Goal: Find specific page/section: Find specific page/section

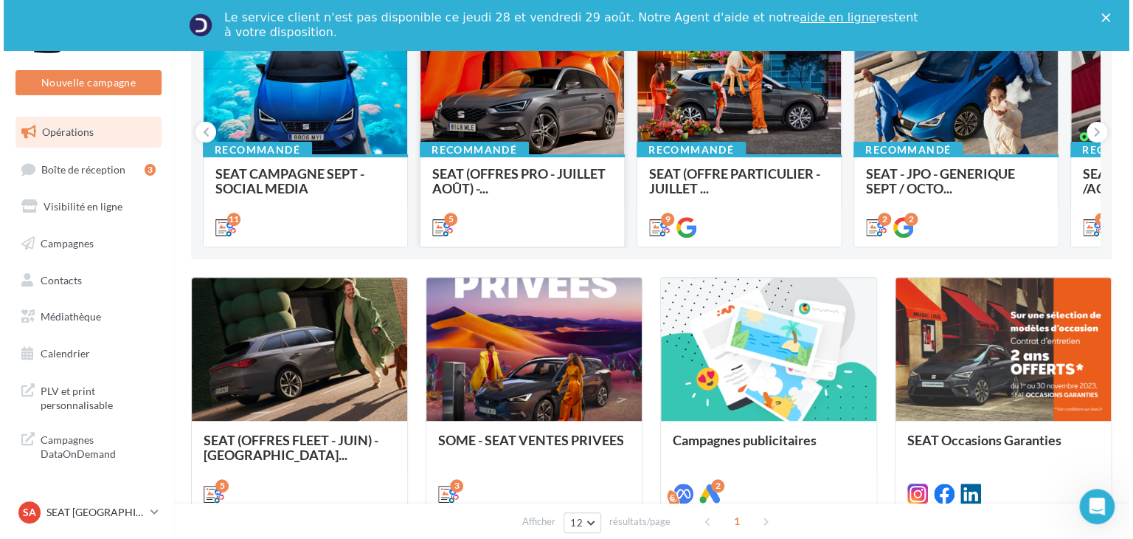
scroll to position [195, 0]
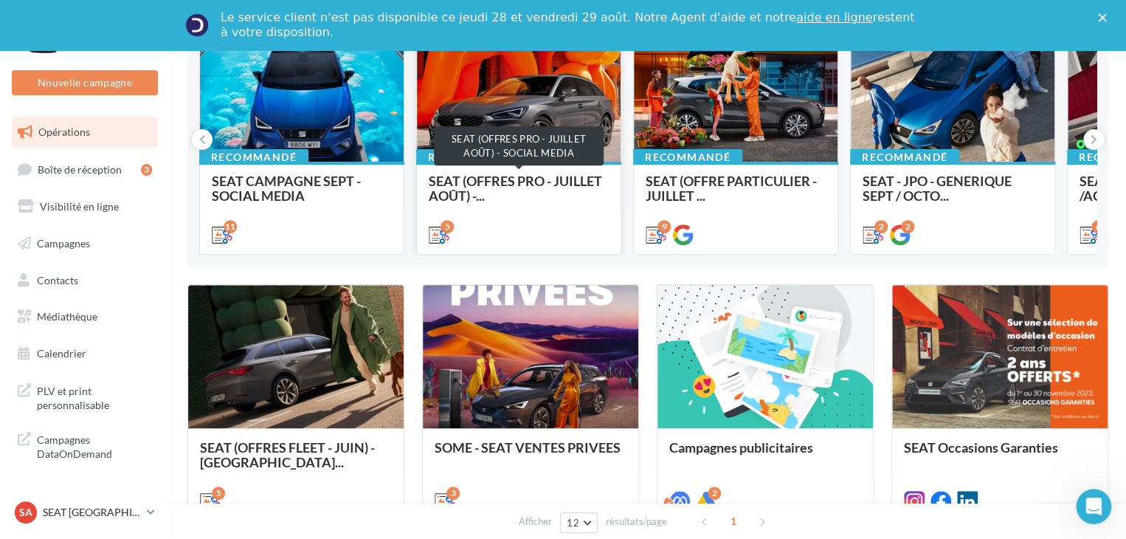
click at [497, 176] on span "SEAT (OFFRES PRO - JUILLET AOÛT) -..." at bounding box center [515, 188] width 173 height 31
click at [367, 184] on div "Opérations marketing Filtrer par canal Filtrer par catégorie 9 opérations (sur …" at bounding box center [647, 351] width 921 height 944
click at [367, 184] on div "SEAT CAMPAGNE SEPT - SOCIAL MEDIA Posts 1:1 et 9:16 avec message 'Week-end extr…" at bounding box center [302, 206] width 180 height 67
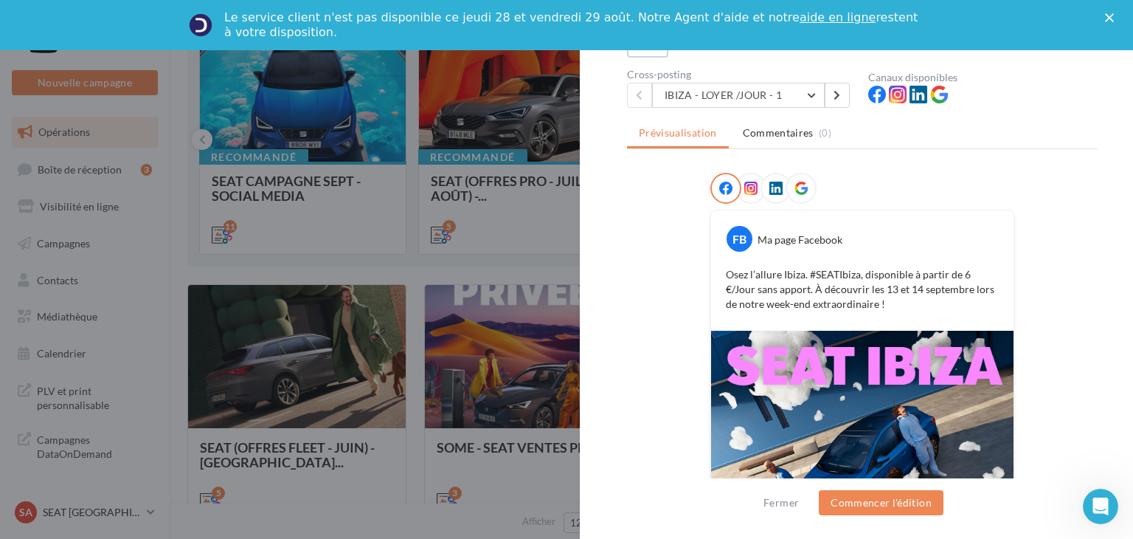
scroll to position [95, 0]
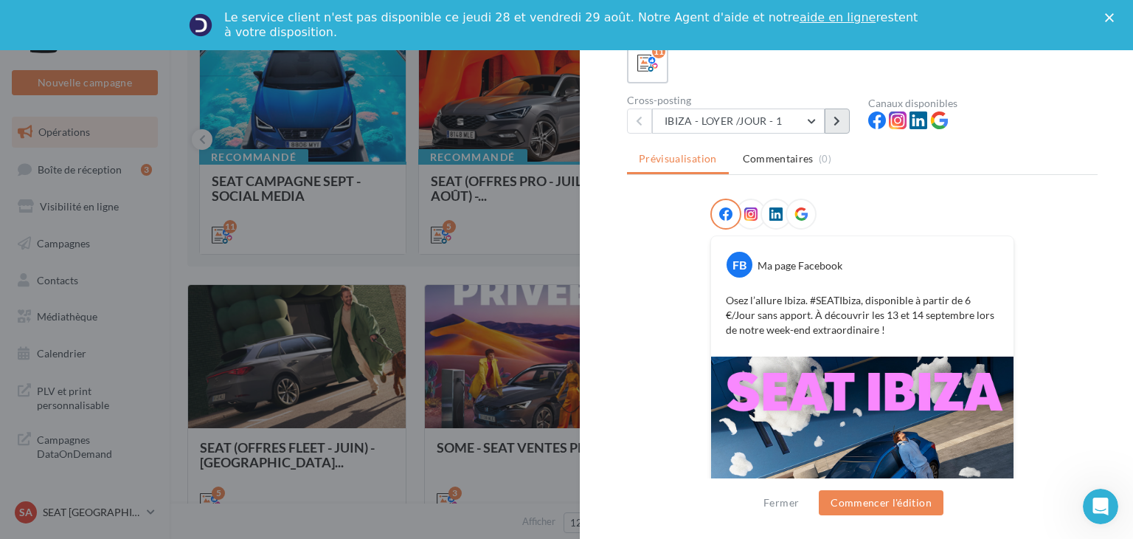
click at [839, 117] on icon at bounding box center [837, 121] width 7 height 10
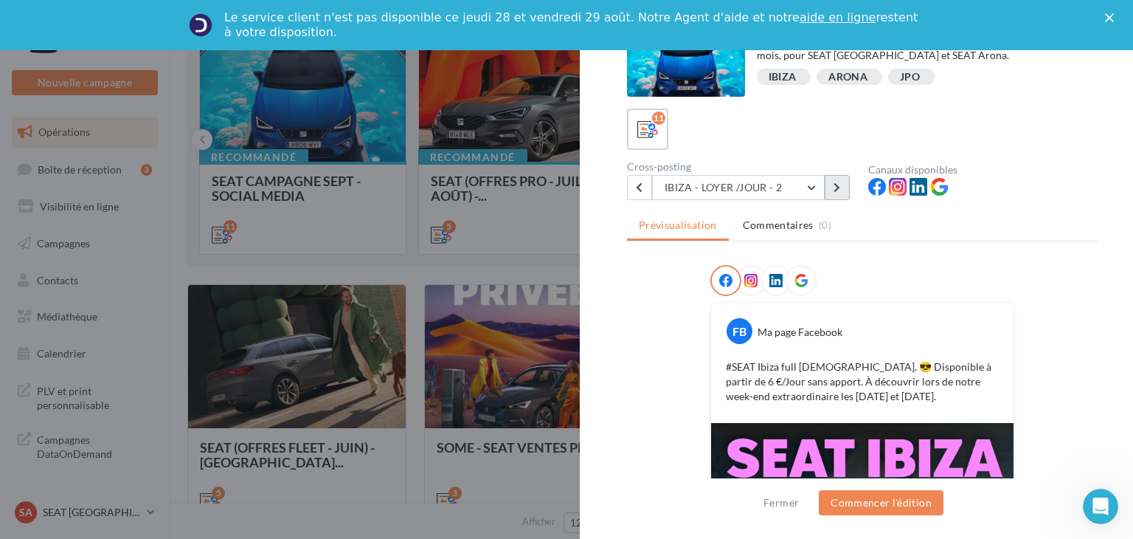
scroll to position [18, 0]
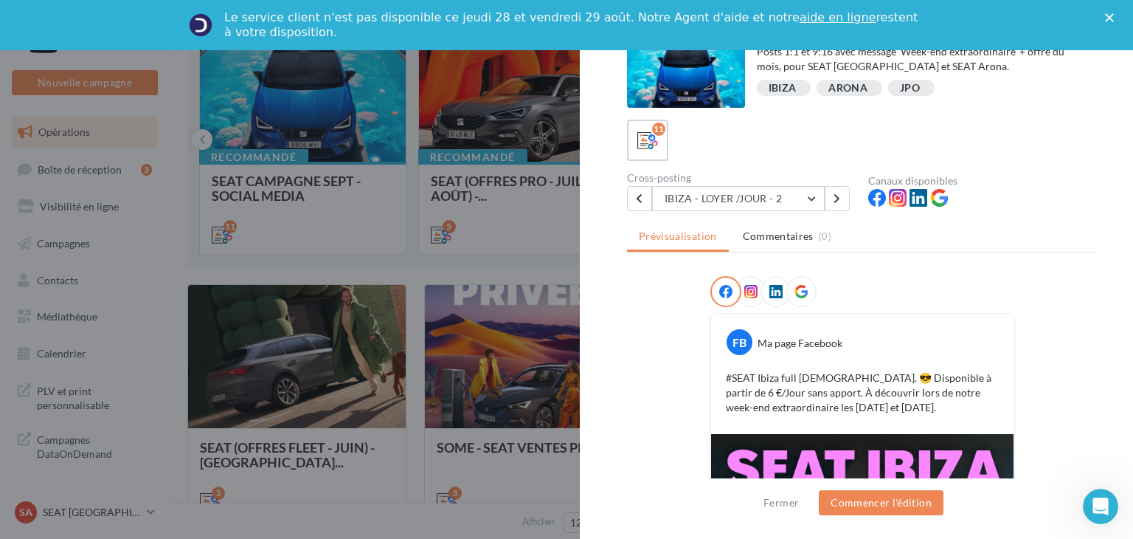
click at [832, 214] on div "Description Posts 1:1 et 9:16 avec message 'Week-end extraordinaire' + offre du…" at bounding box center [862, 270] width 565 height 443
click at [834, 207] on button at bounding box center [837, 198] width 25 height 25
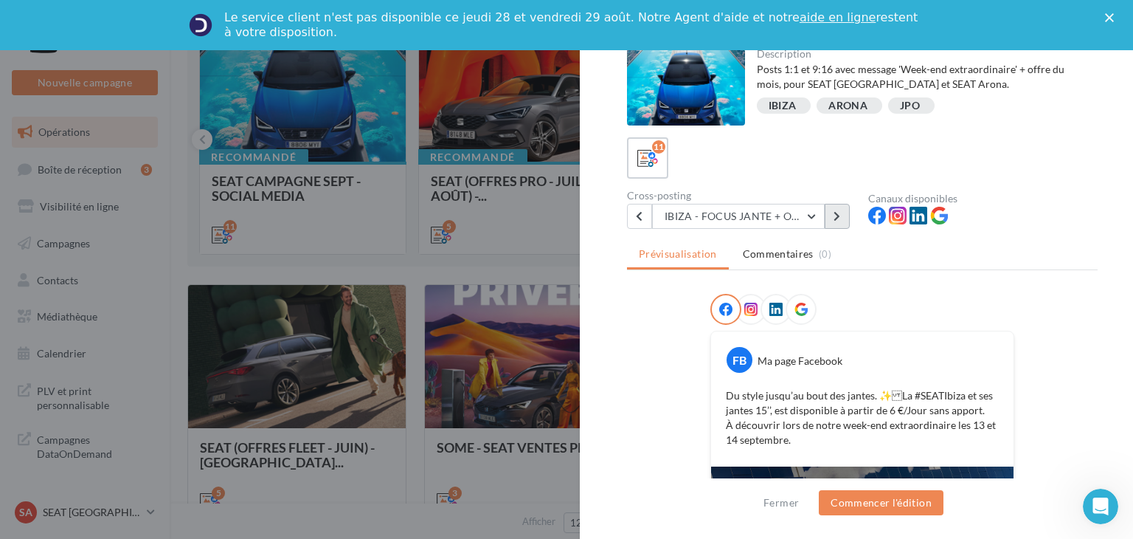
click at [842, 213] on button at bounding box center [837, 216] width 25 height 25
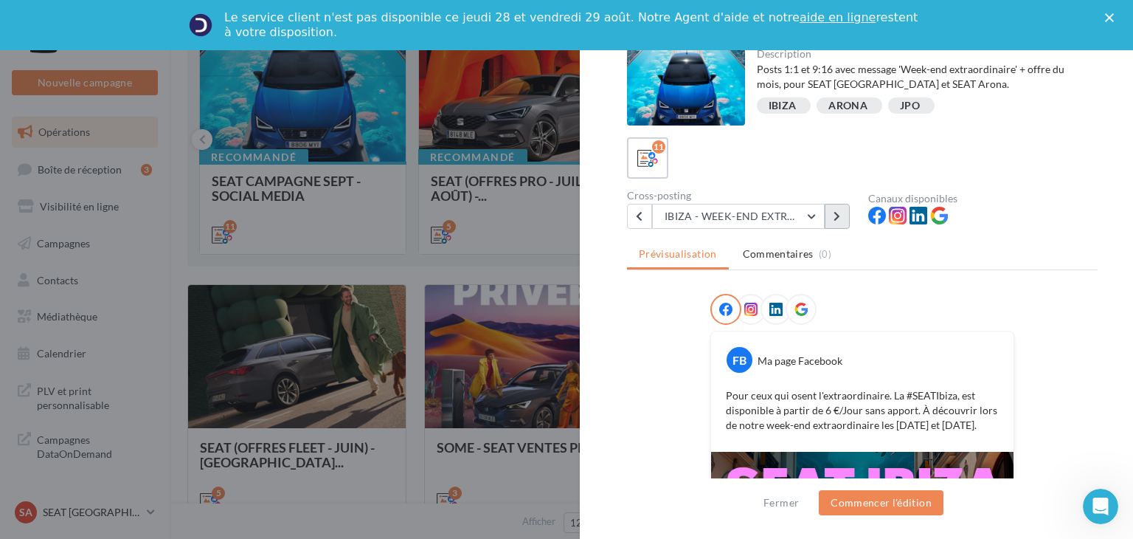
click at [842, 213] on button at bounding box center [837, 216] width 25 height 25
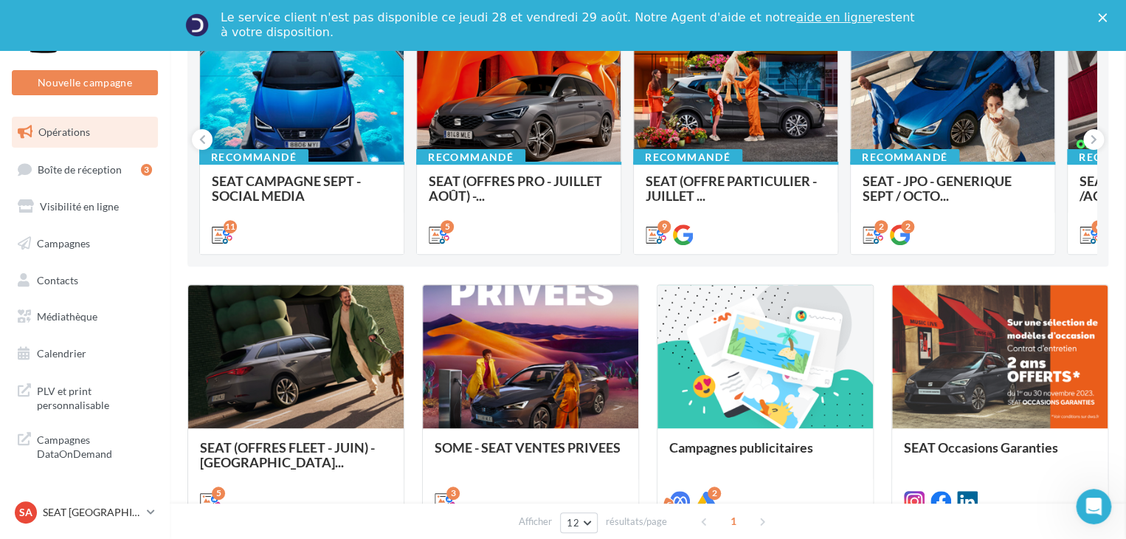
click at [477, 325] on div "Opérations marketing Filtrer par canal Filtrer par catégorie 9 opérations (sur …" at bounding box center [647, 351] width 921 height 944
click at [91, 511] on p "SEAT [GEOGRAPHIC_DATA]" at bounding box center [92, 512] width 98 height 15
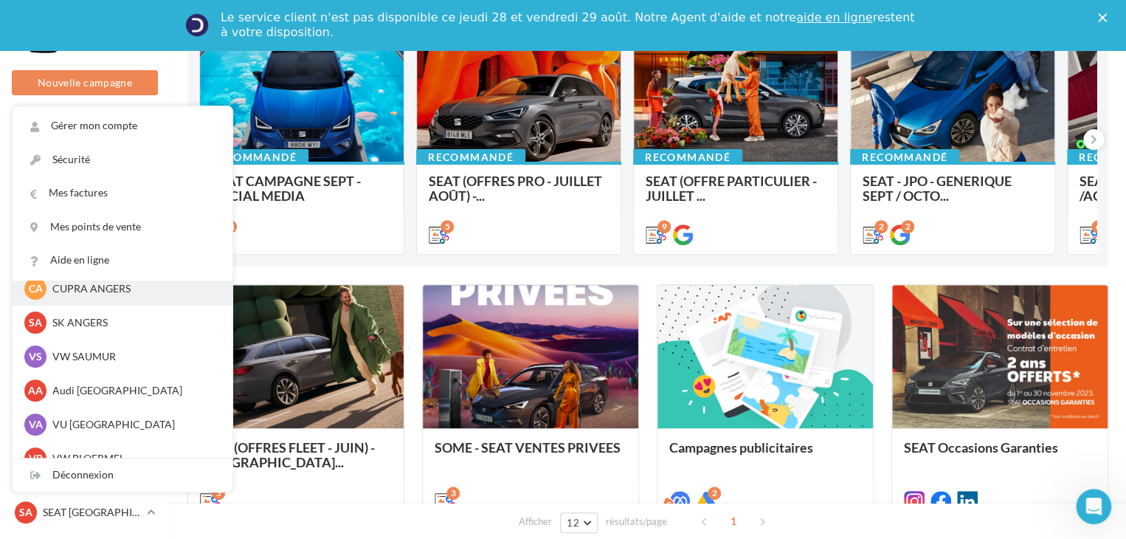
scroll to position [100, 0]
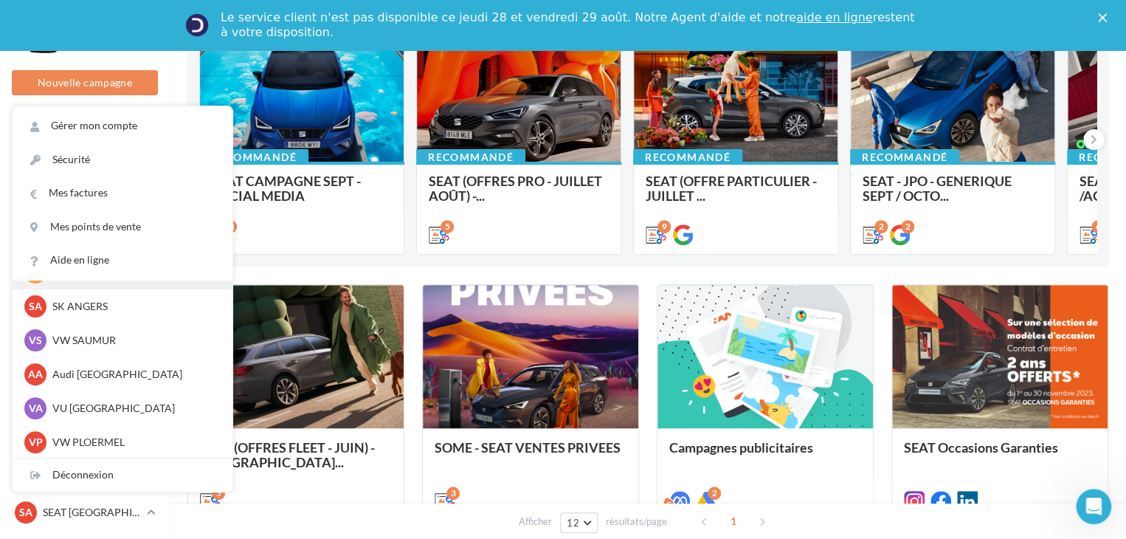
click at [120, 367] on p "Audi [GEOGRAPHIC_DATA]" at bounding box center [133, 374] width 162 height 15
